Goal: Check status: Check status

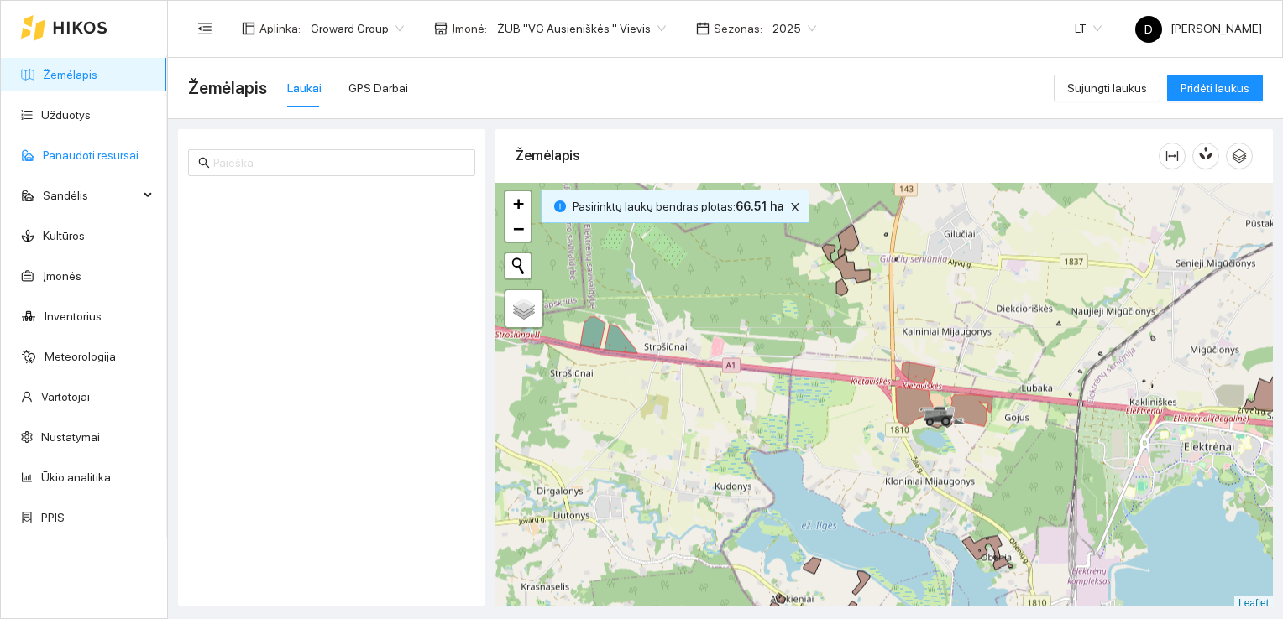
scroll to position [4, 0]
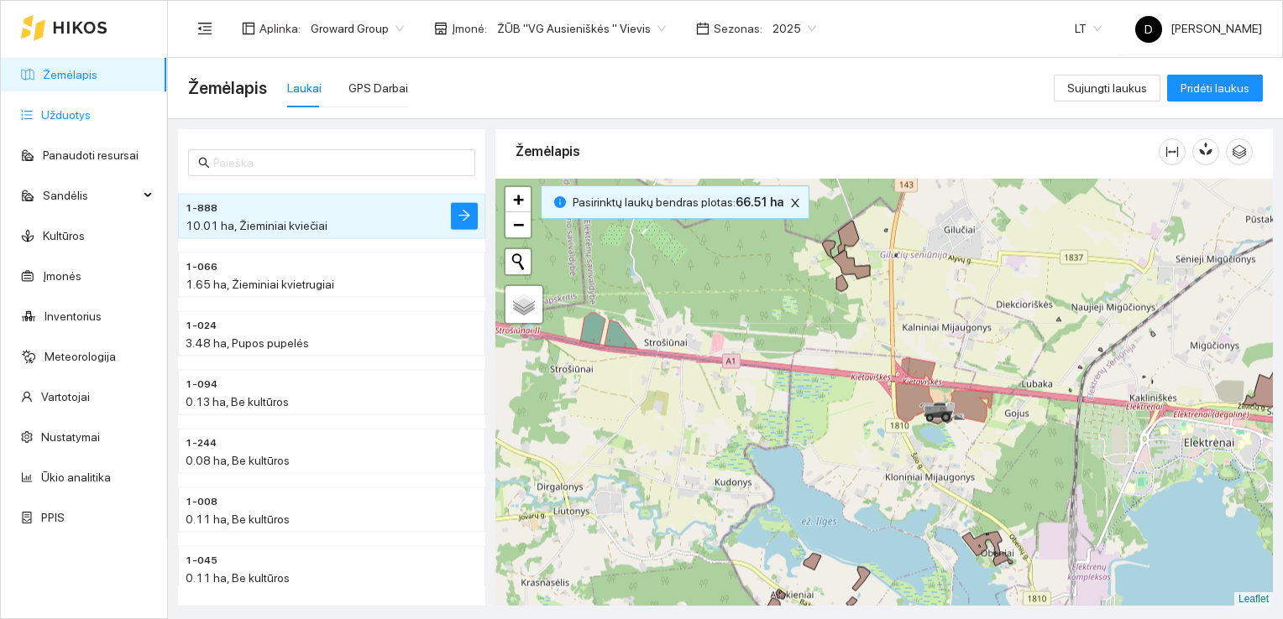
click at [71, 110] on link "Užduotys" at bounding box center [66, 114] width 50 height 13
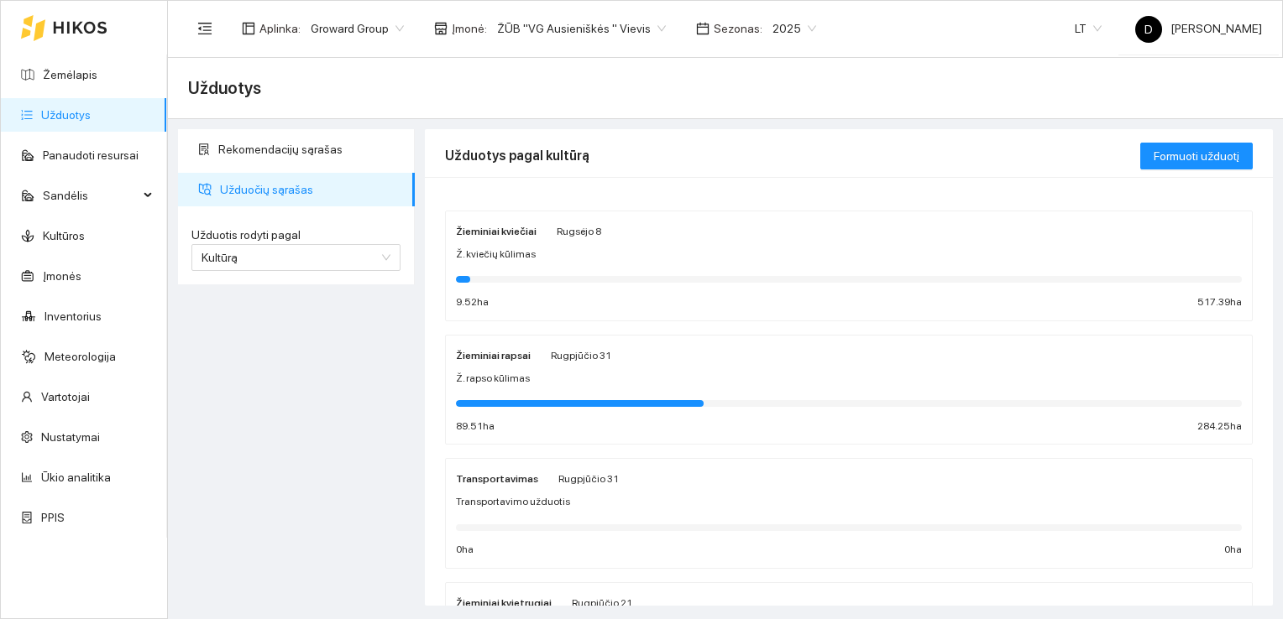
click at [772, 25] on span "2025" at bounding box center [794, 28] width 44 height 25
click at [772, 226] on div "2026" at bounding box center [773, 222] width 43 height 18
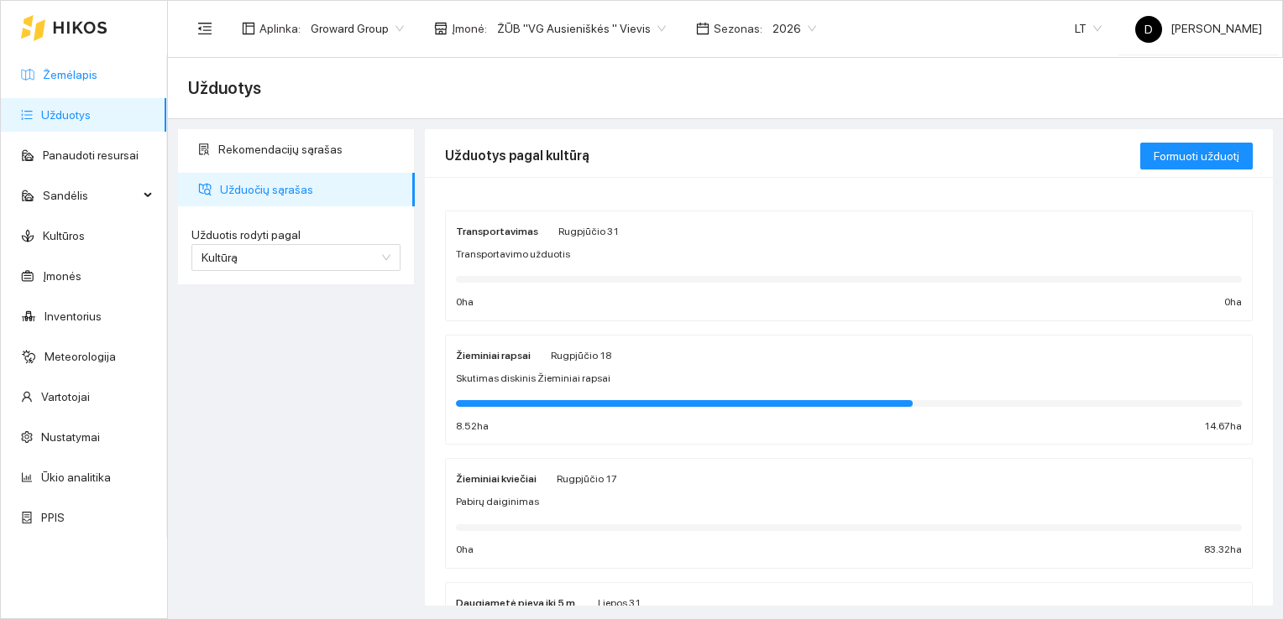
click at [70, 69] on link "Žemėlapis" at bounding box center [70, 74] width 55 height 13
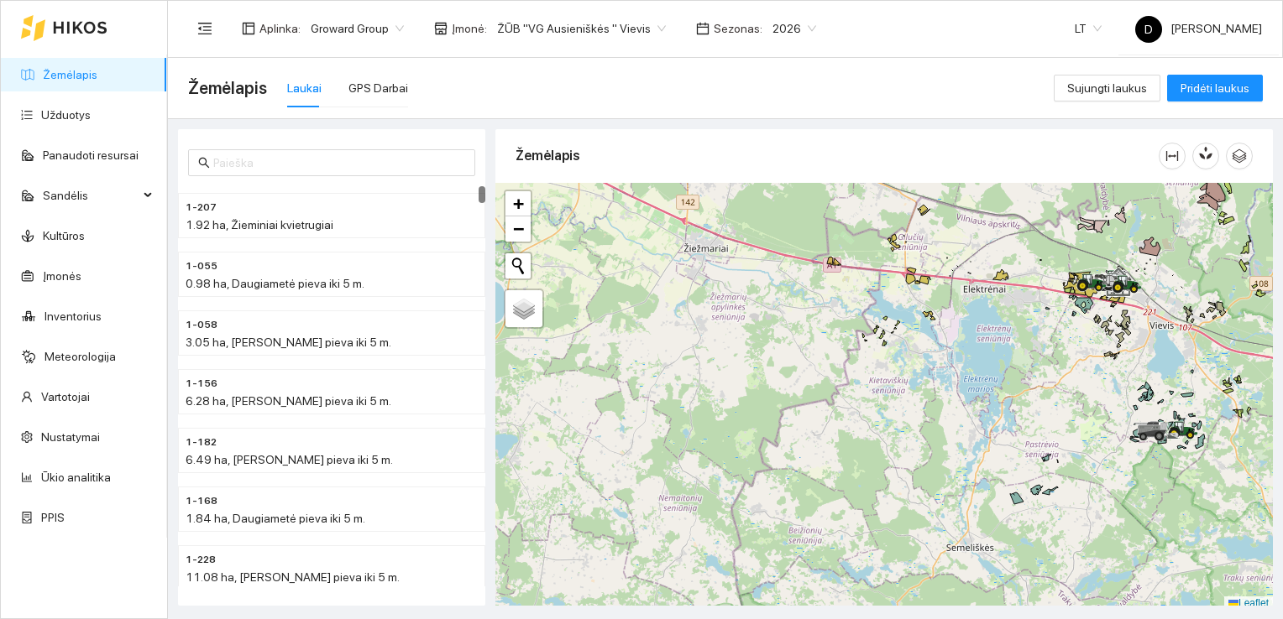
scroll to position [4, 0]
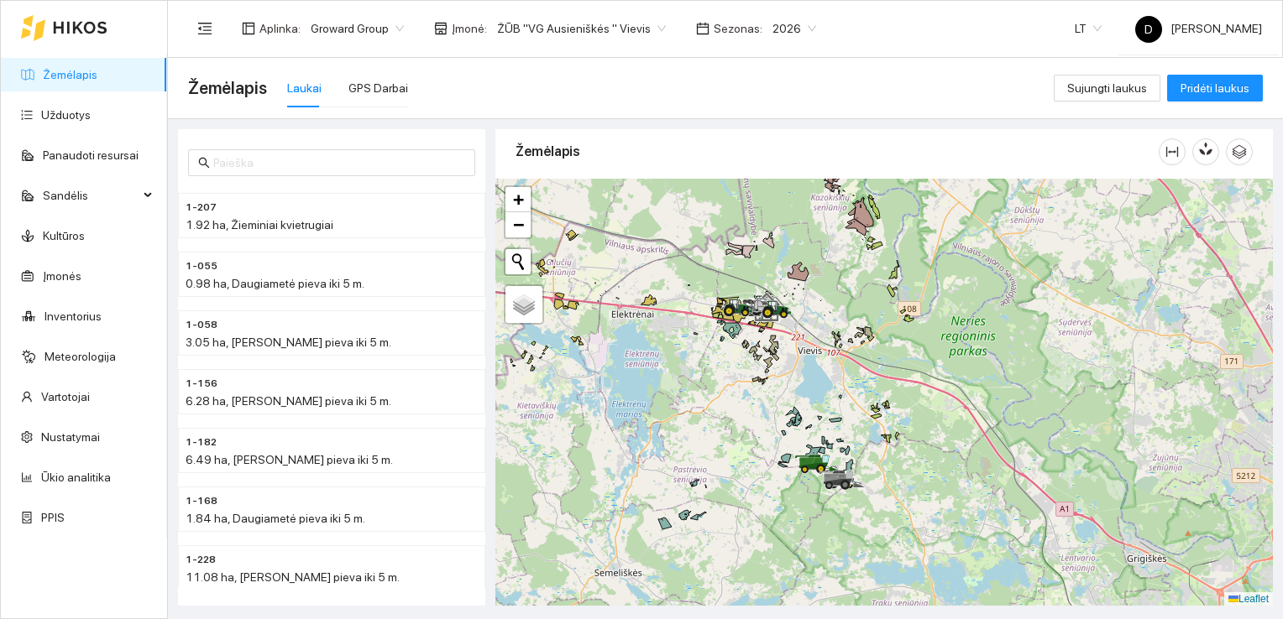
drag, startPoint x: 1080, startPoint y: 450, endPoint x: 725, endPoint y: 481, distance: 356.4
click at [725, 481] on div at bounding box center [883, 393] width 777 height 428
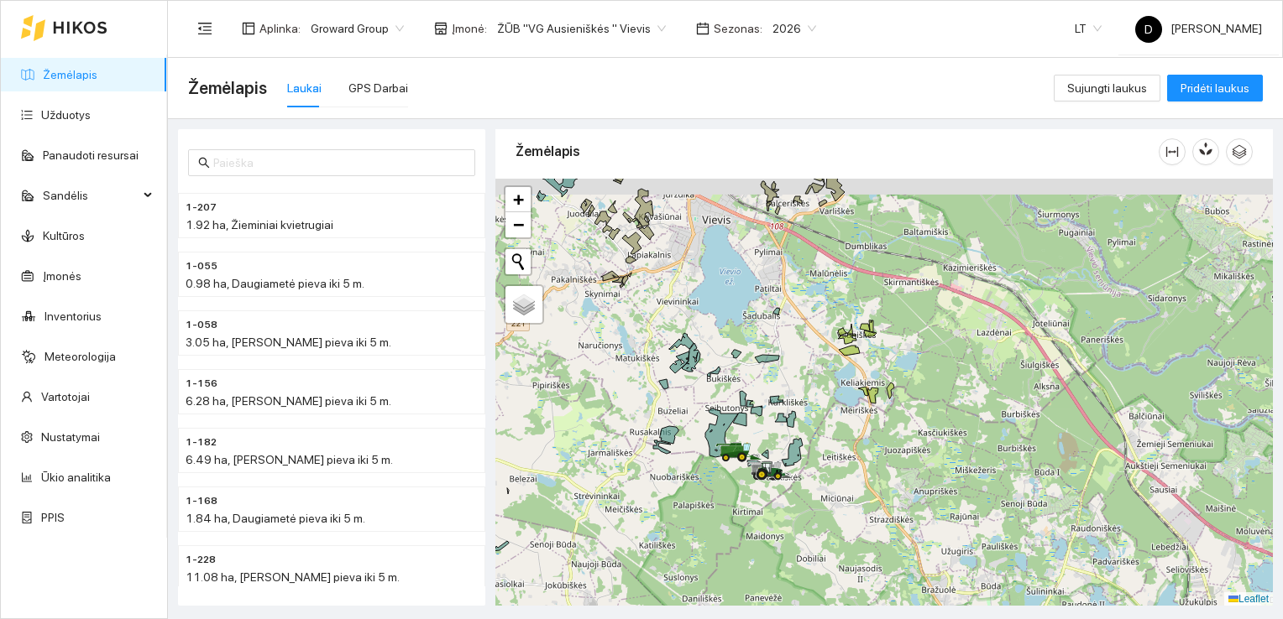
drag, startPoint x: 729, startPoint y: 438, endPoint x: 817, endPoint y: 462, distance: 90.4
click at [802, 462] on icon at bounding box center [791, 453] width 21 height 28
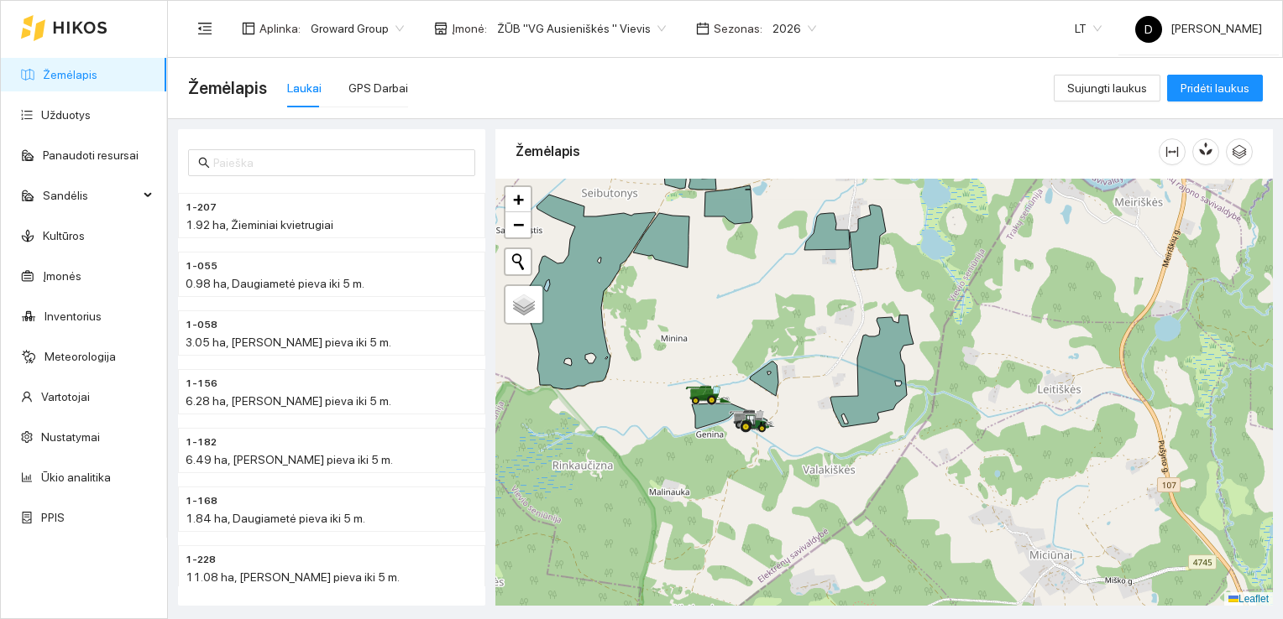
drag, startPoint x: 697, startPoint y: 509, endPoint x: 796, endPoint y: 412, distance: 138.3
click at [795, 414] on div at bounding box center [883, 393] width 777 height 428
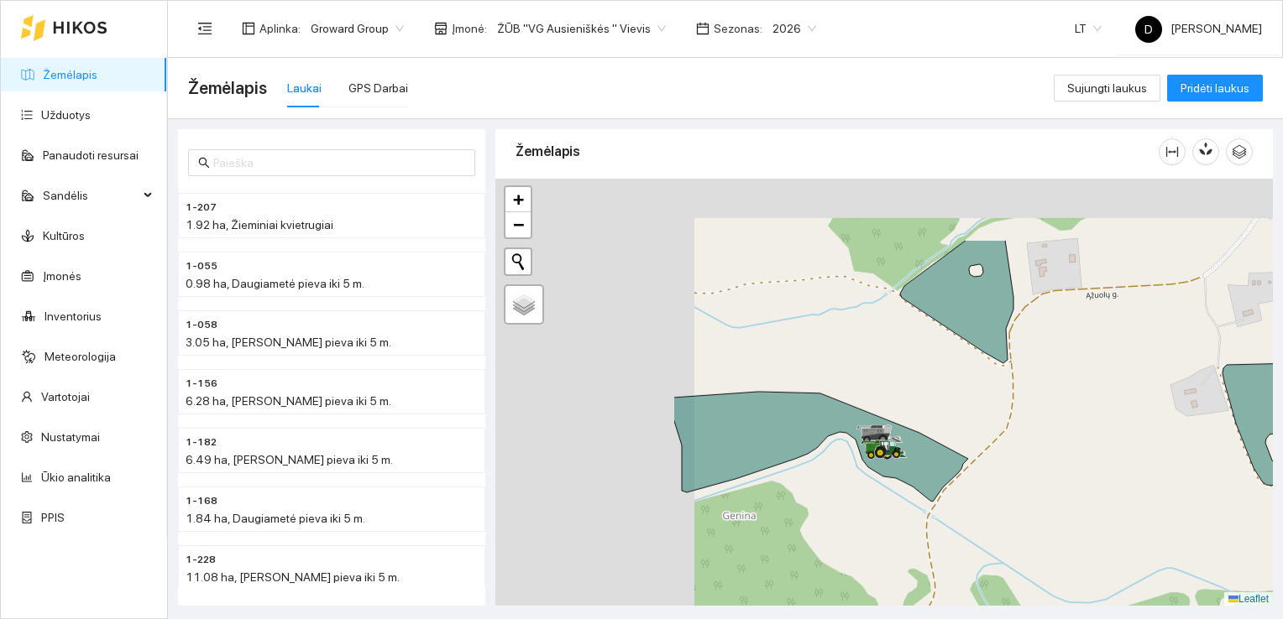
drag, startPoint x: 690, startPoint y: 328, endPoint x: 947, endPoint y: 432, distance: 277.1
click at [947, 432] on div at bounding box center [883, 393] width 777 height 428
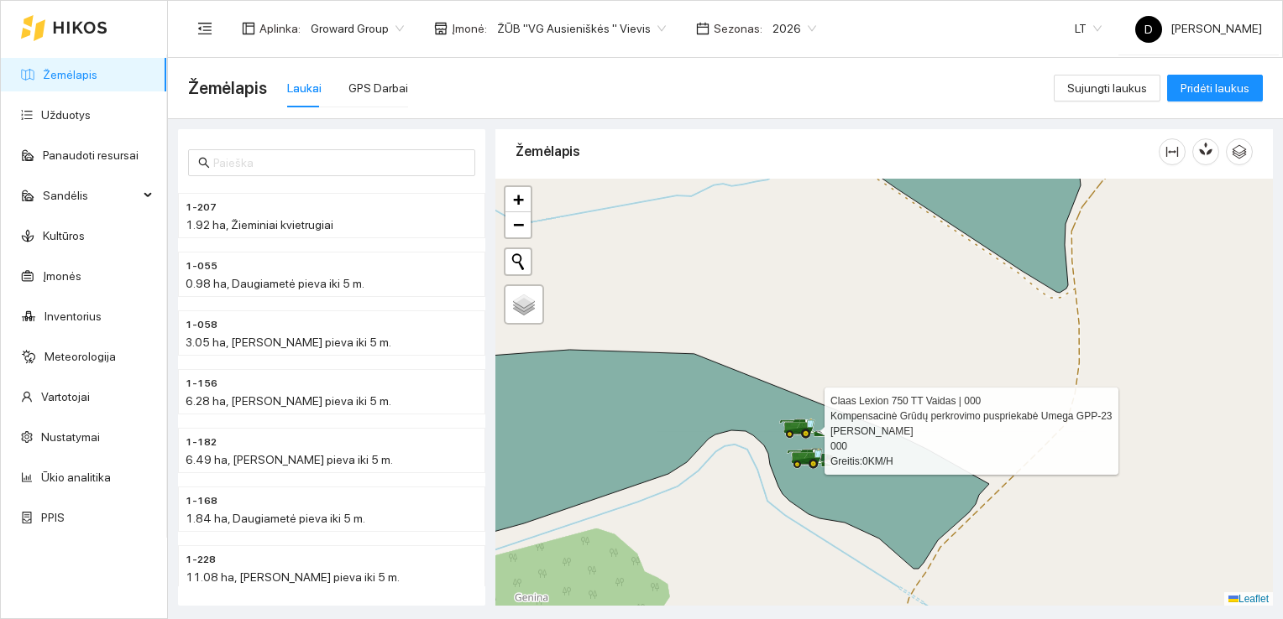
click at [801, 426] on icon at bounding box center [801, 426] width 12 height 9
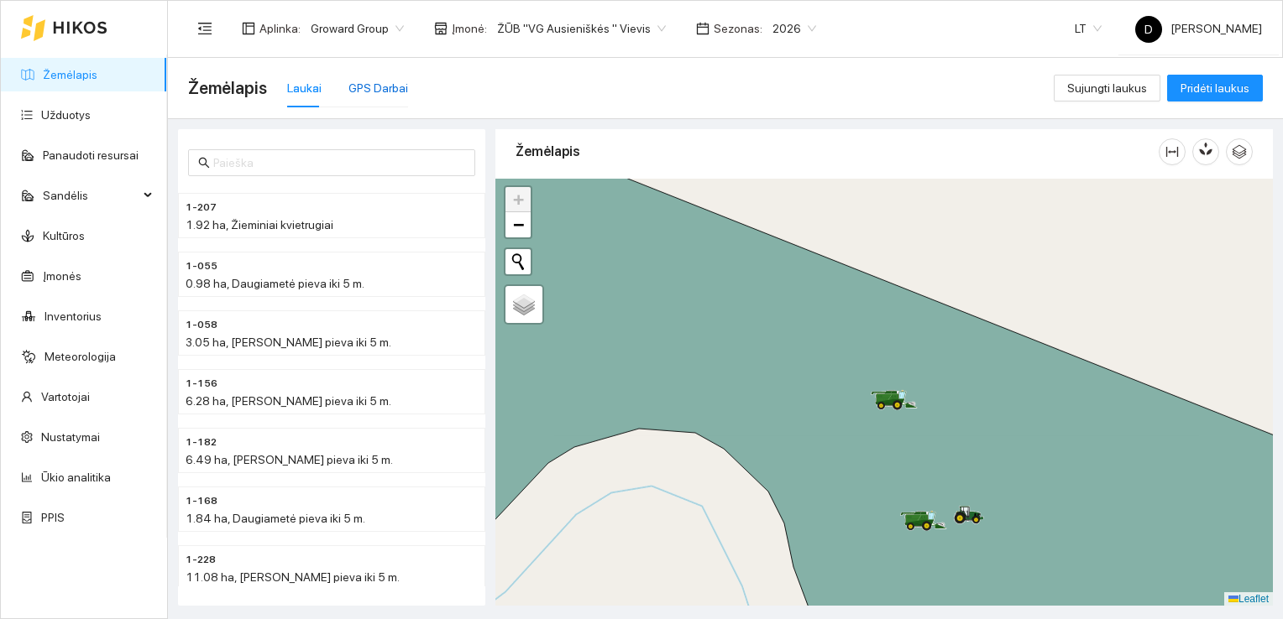
click at [386, 87] on div "GPS Darbai" at bounding box center [378, 88] width 60 height 18
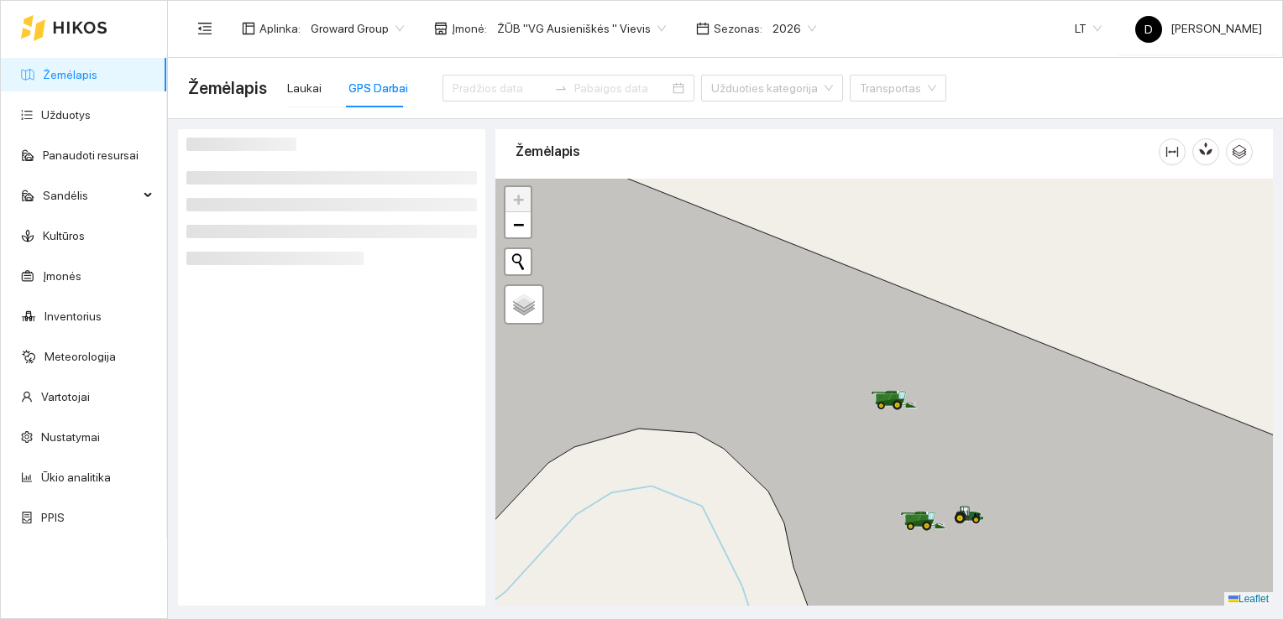
click at [696, 305] on icon at bounding box center [884, 392] width 938 height 519
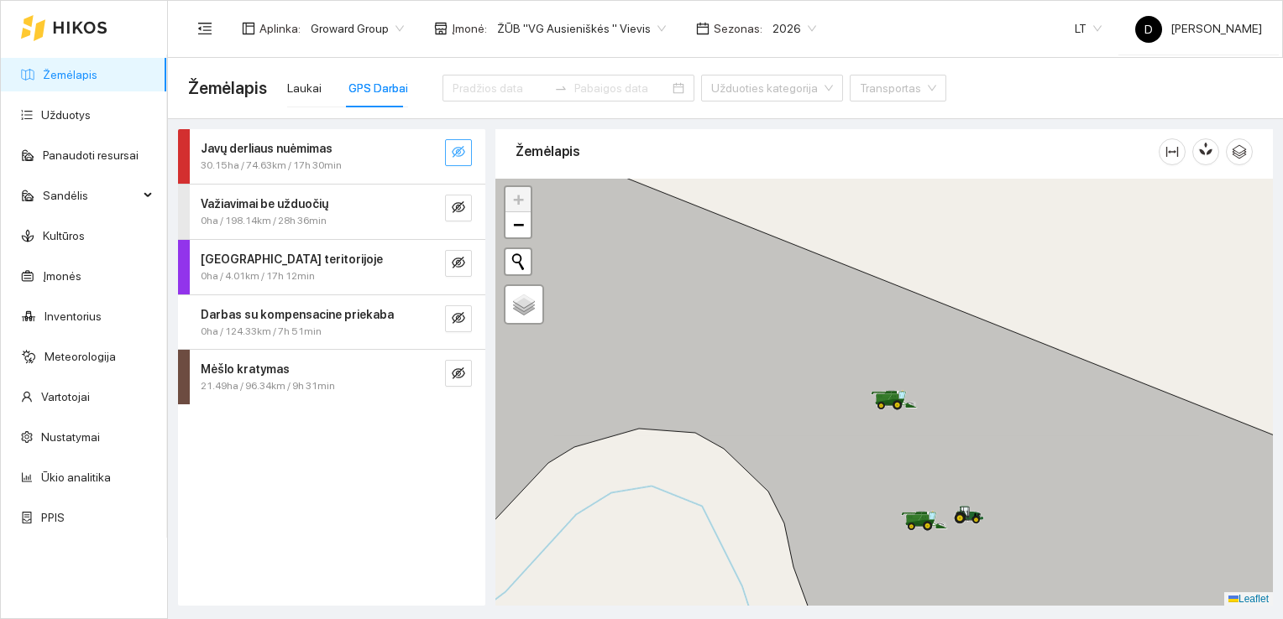
click at [459, 149] on icon "eye-invisible" at bounding box center [458, 152] width 13 height 12
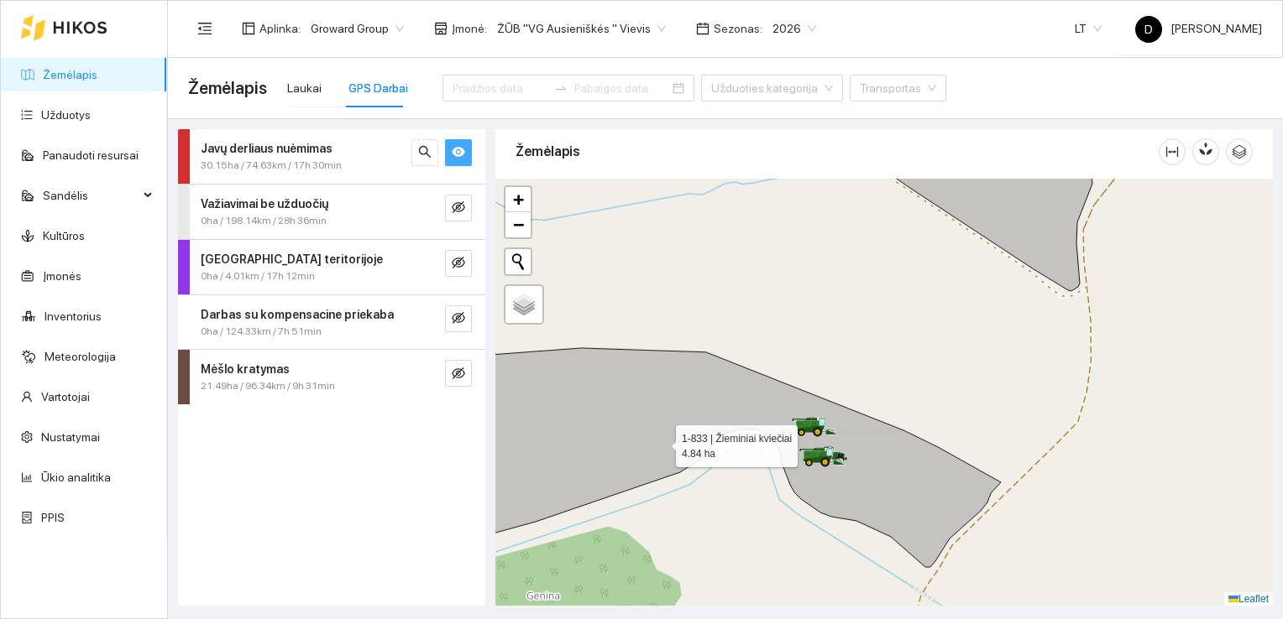
click at [779, 417] on icon at bounding box center [708, 457] width 584 height 219
click at [675, 389] on icon at bounding box center [708, 457] width 584 height 219
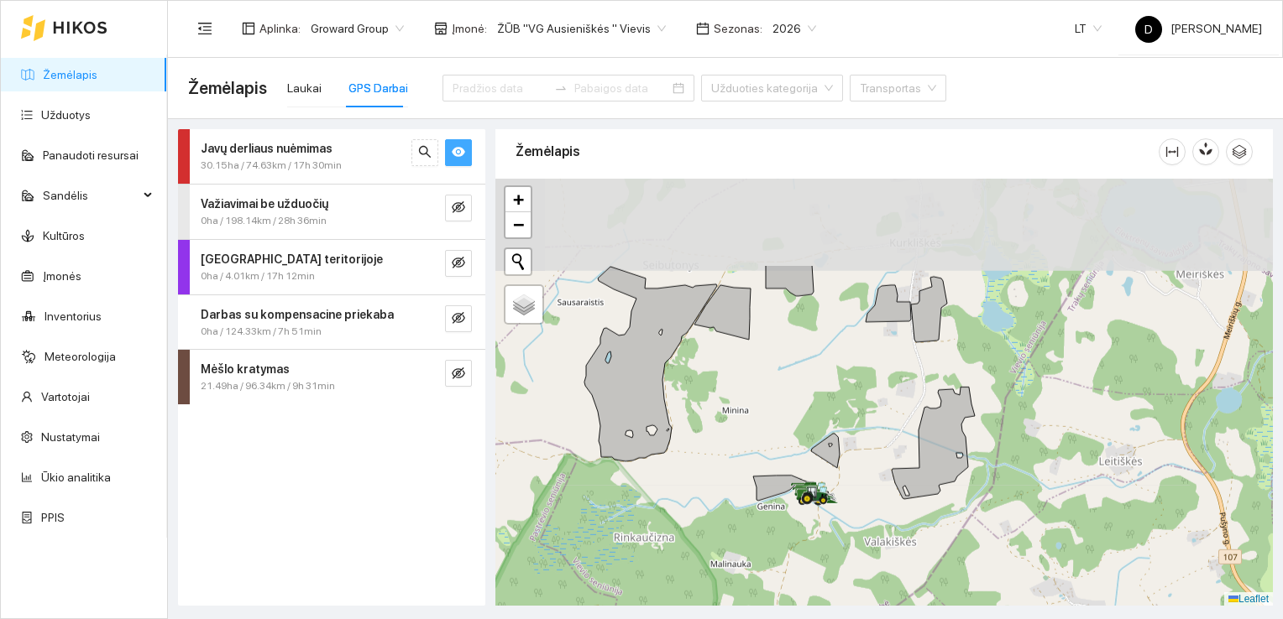
drag, startPoint x: 872, startPoint y: 301, endPoint x: 616, endPoint y: 270, distance: 257.8
click at [830, 422] on div at bounding box center [883, 393] width 777 height 428
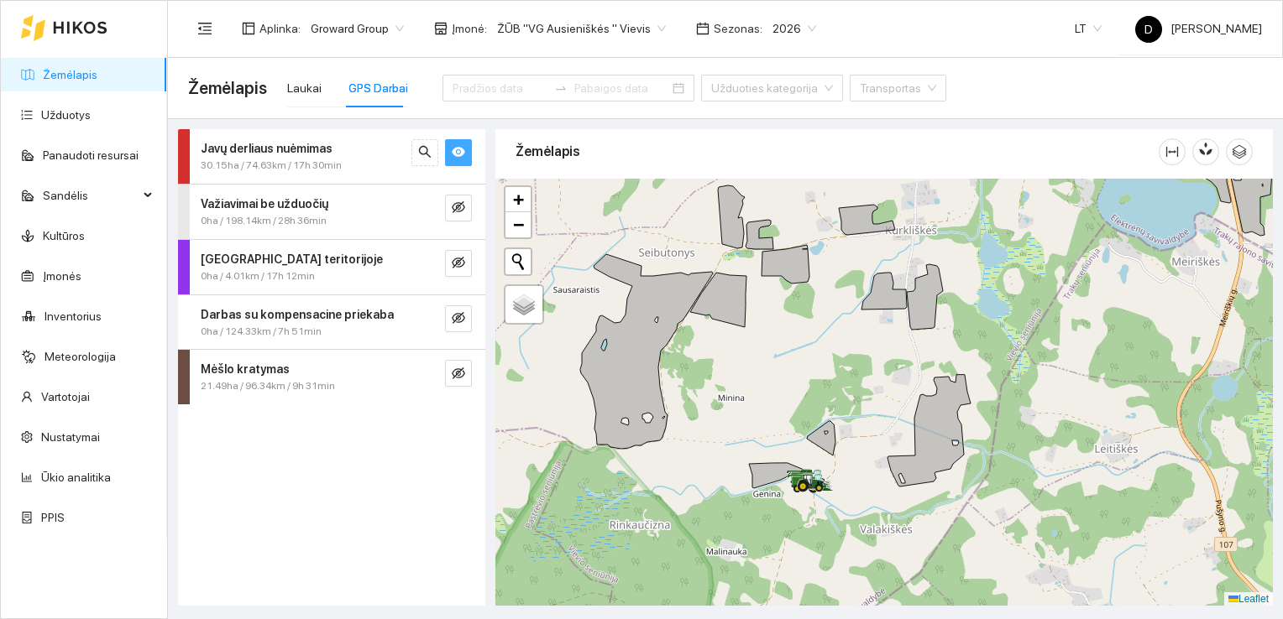
click at [458, 159] on span "eye" at bounding box center [458, 153] width 13 height 16
click at [458, 159] on span "eye-invisible" at bounding box center [458, 153] width 13 height 16
click at [781, 471] on icon at bounding box center [787, 476] width 76 height 27
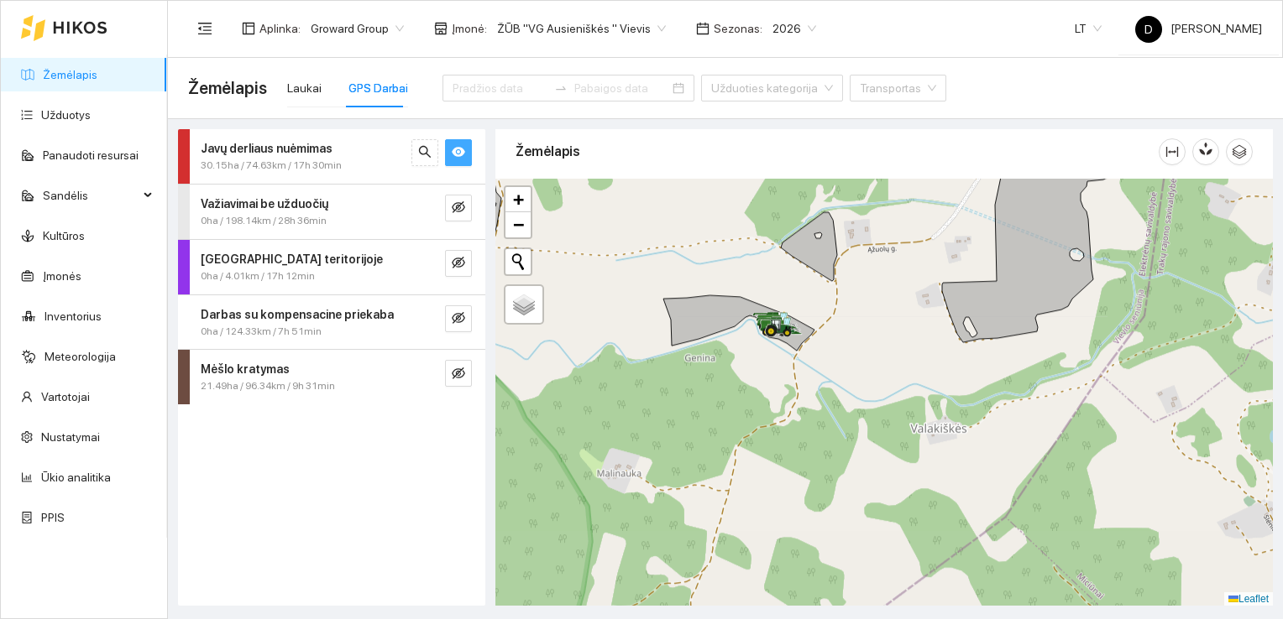
drag, startPoint x: 815, startPoint y: 493, endPoint x: 782, endPoint y: 274, distance: 221.5
click at [782, 274] on div at bounding box center [883, 393] width 777 height 428
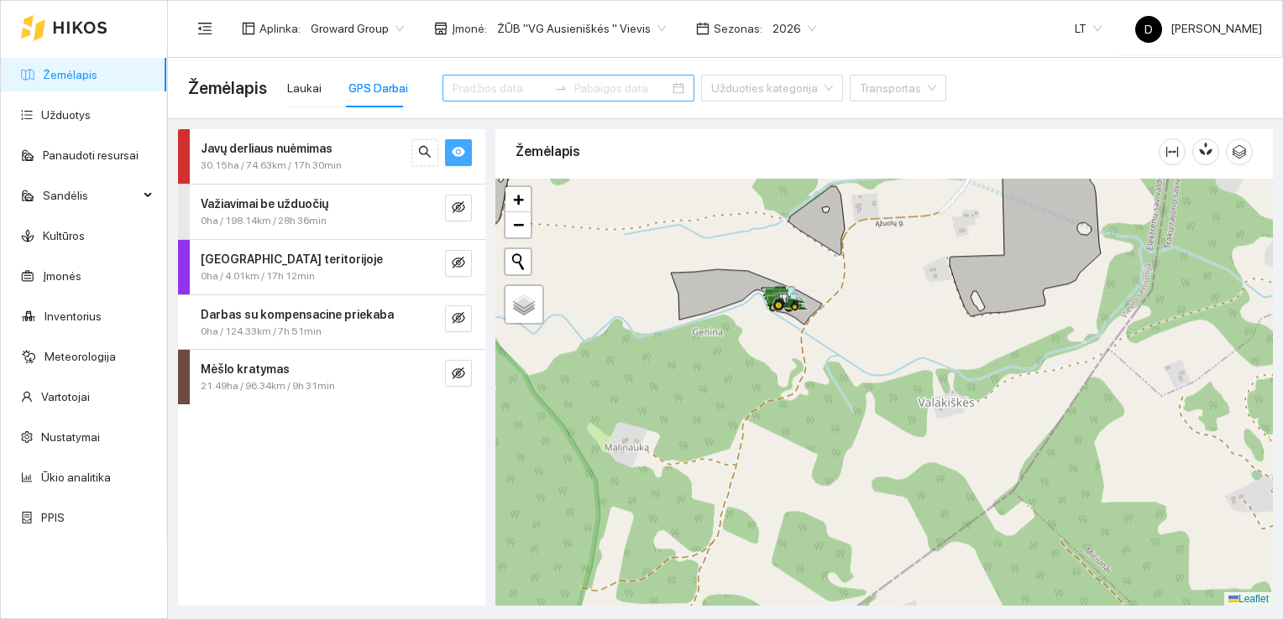
click at [494, 81] on input at bounding box center [499, 88] width 95 height 18
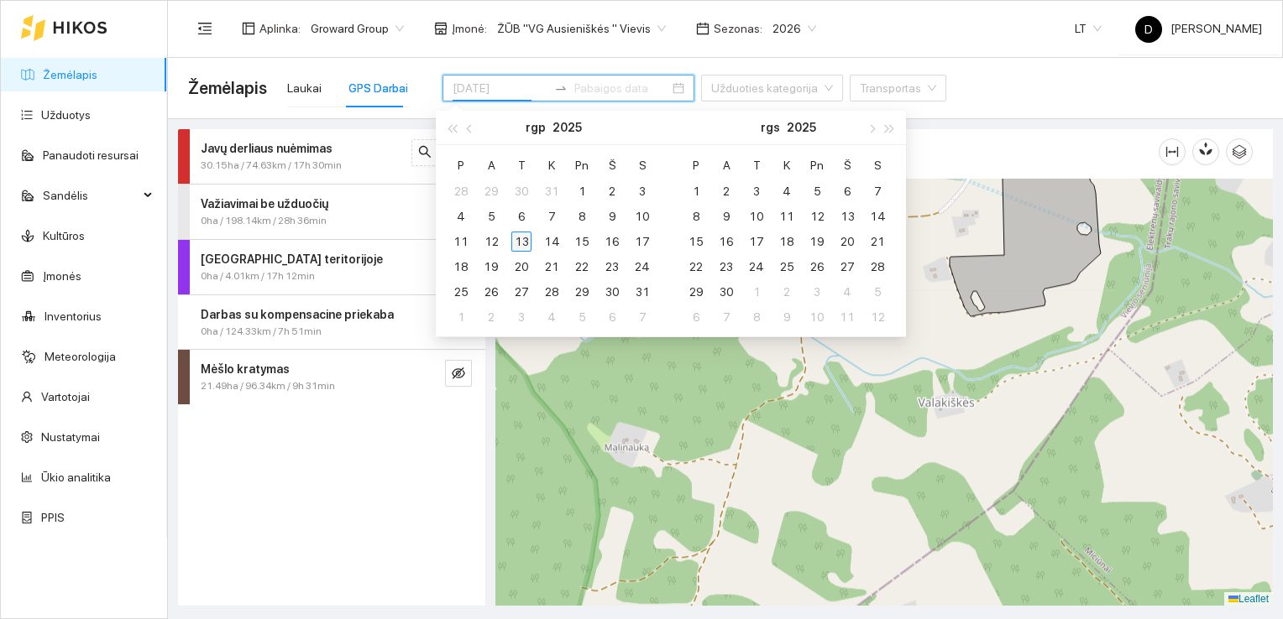
type input "[DATE]"
click at [527, 239] on div "13" at bounding box center [521, 242] width 20 height 20
type input "[DATE]"
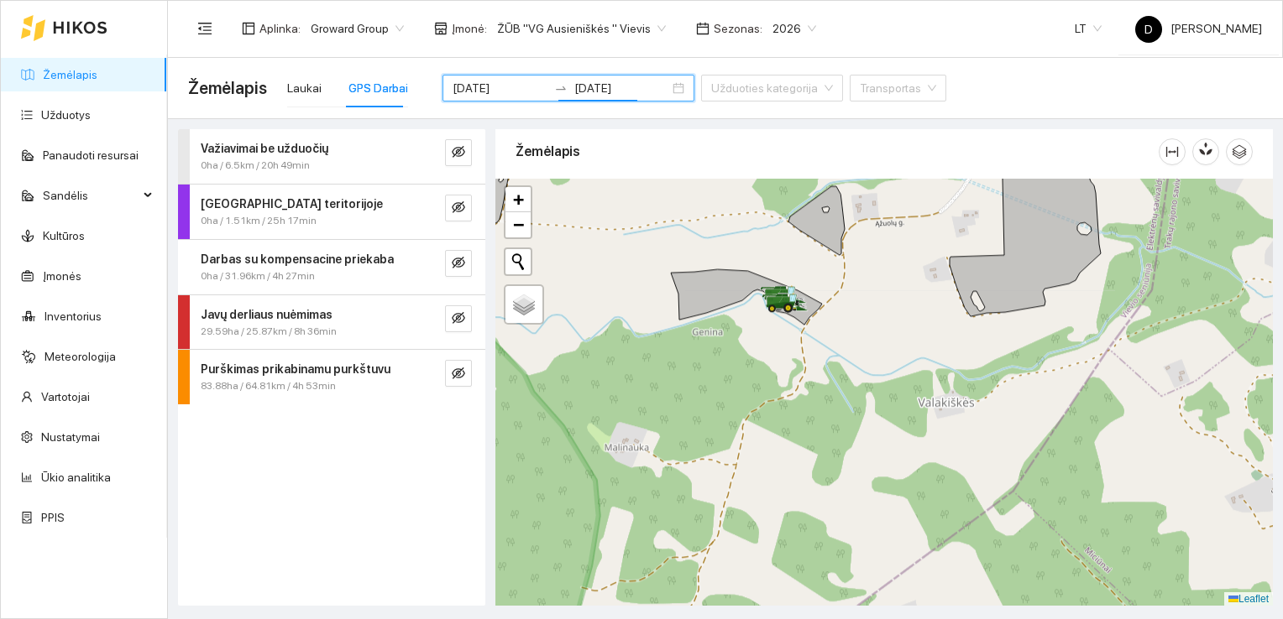
click at [319, 319] on strong "Javų derliaus nuėmimas" at bounding box center [267, 314] width 132 height 13
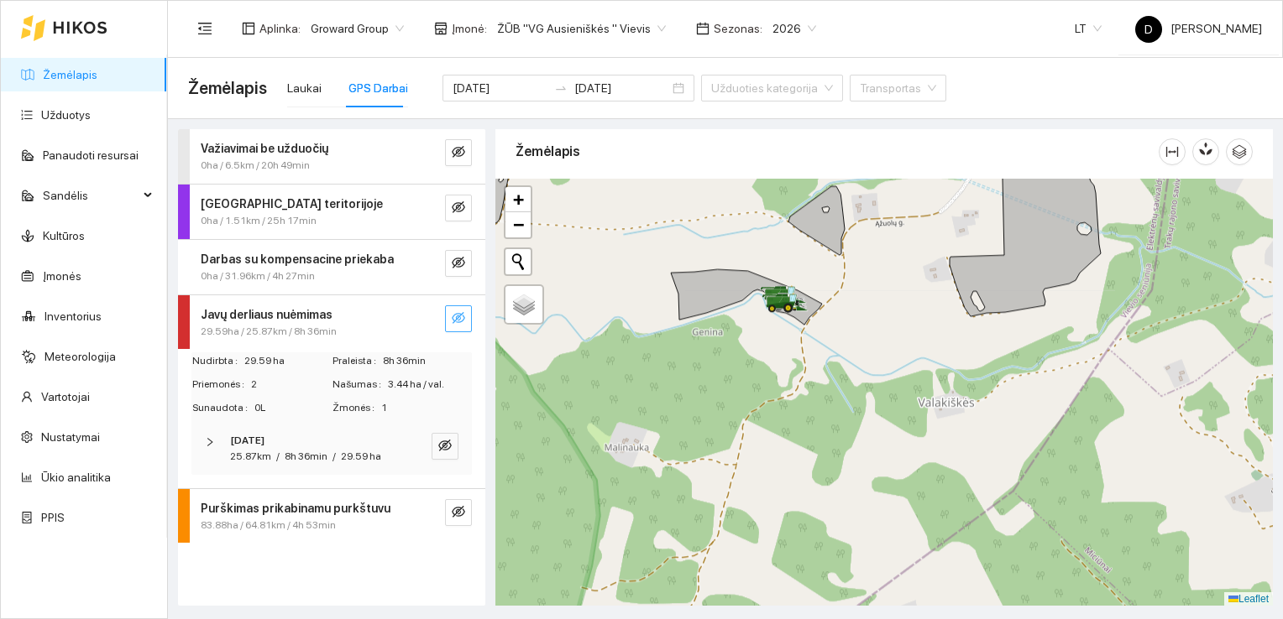
click at [458, 317] on icon "eye-invisible" at bounding box center [458, 317] width 13 height 13
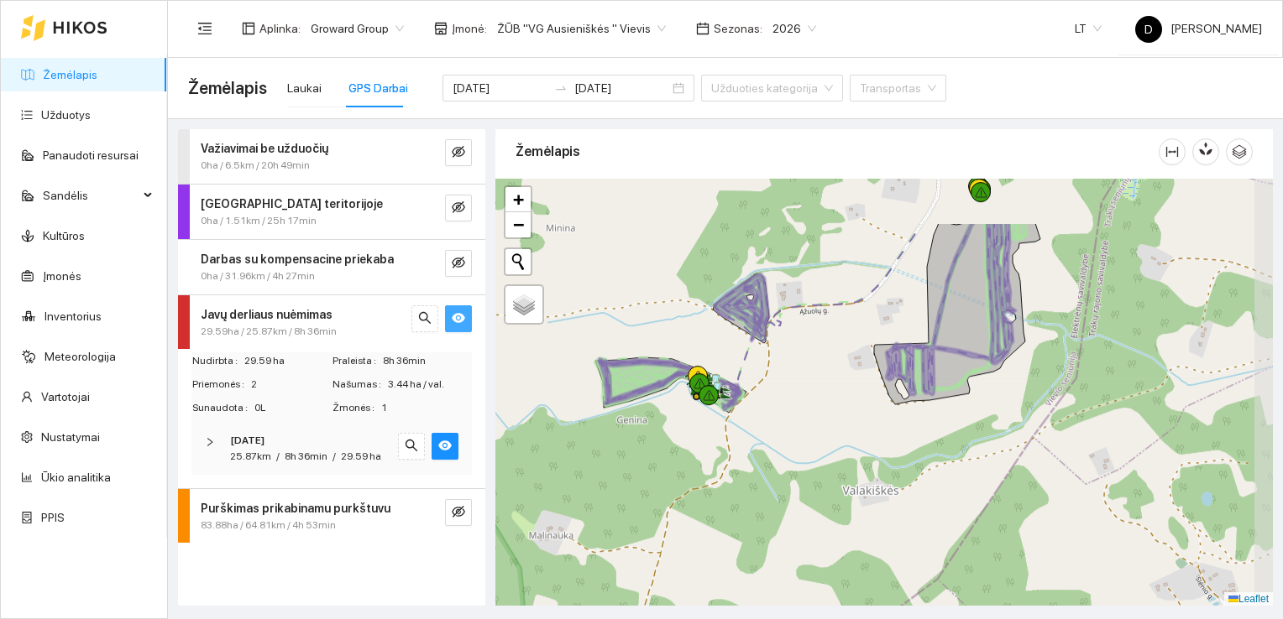
drag, startPoint x: 848, startPoint y: 280, endPoint x: 772, endPoint y: 368, distance: 116.1
click at [772, 368] on div at bounding box center [883, 393] width 777 height 428
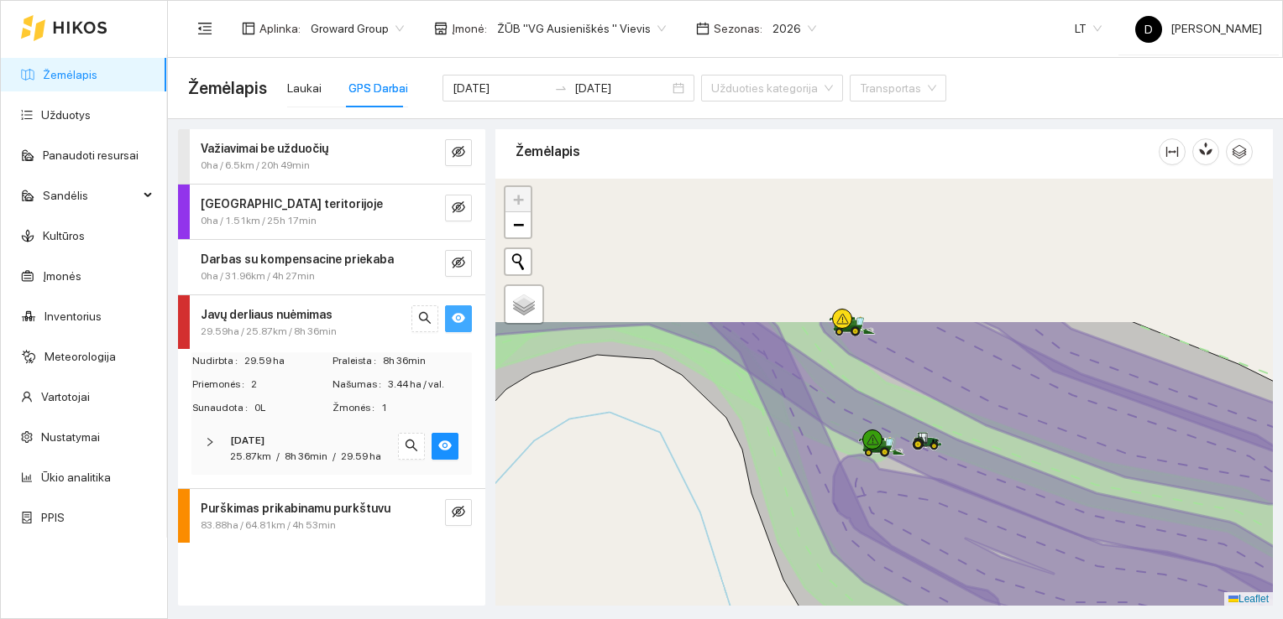
drag, startPoint x: 873, startPoint y: 283, endPoint x: 888, endPoint y: 457, distance: 174.4
click at [888, 478] on icon at bounding box center [1100, 547] width 535 height 454
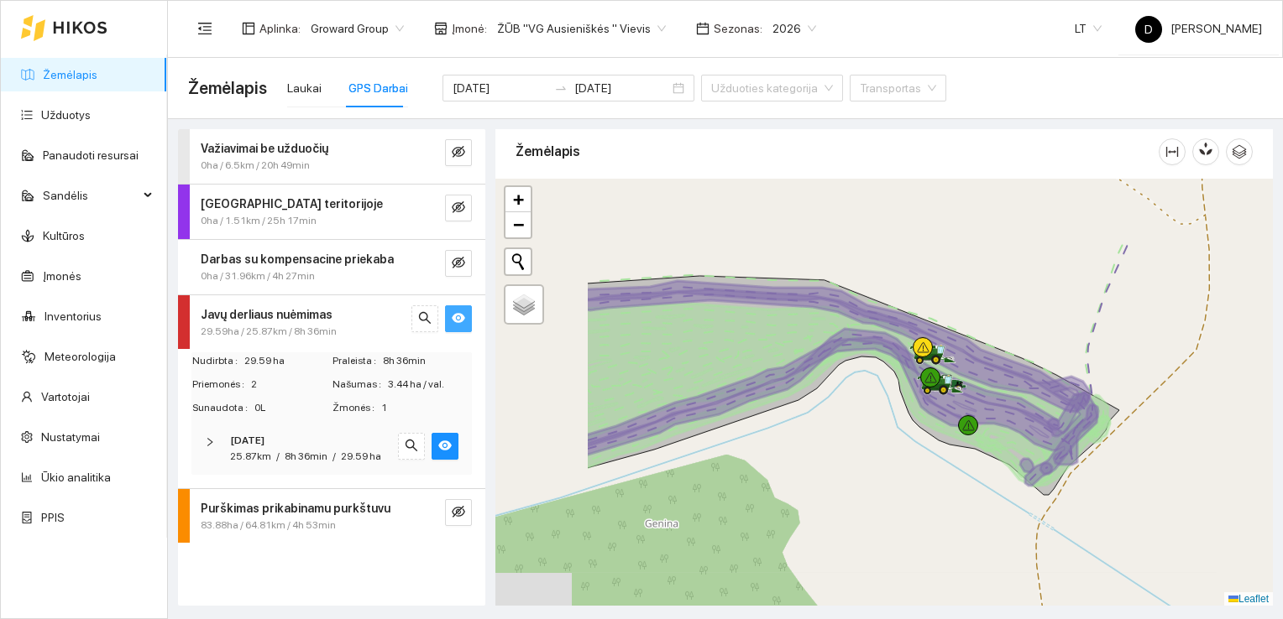
drag, startPoint x: 624, startPoint y: 244, endPoint x: 794, endPoint y: 342, distance: 196.7
click at [794, 342] on icon at bounding box center [840, 373] width 511 height 139
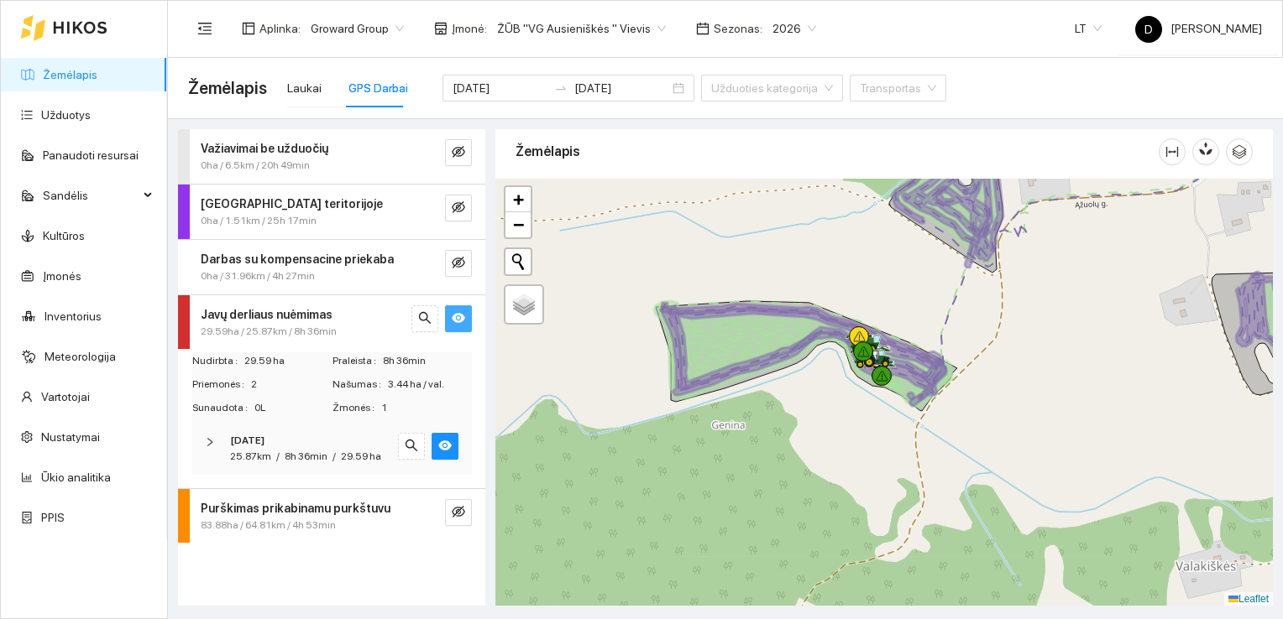
click at [312, 509] on strong "Purškimas prikabinamu purkštuvu" at bounding box center [296, 508] width 190 height 13
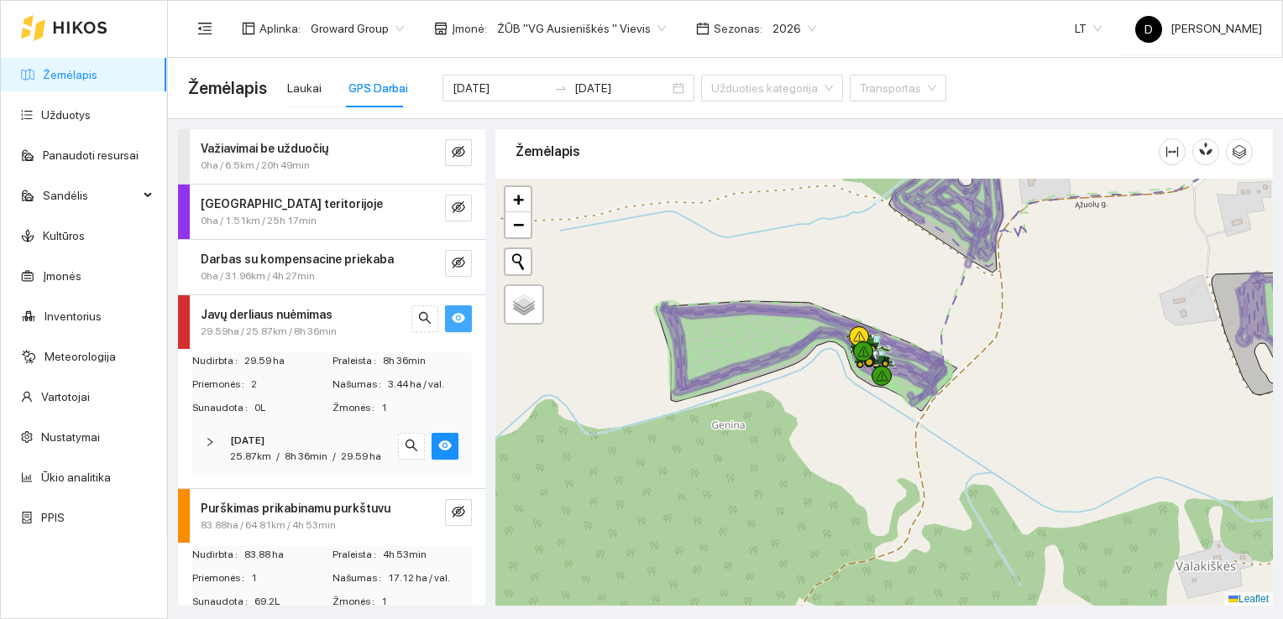
scroll to position [107, 0]
